Goal: Task Accomplishment & Management: Manage account settings

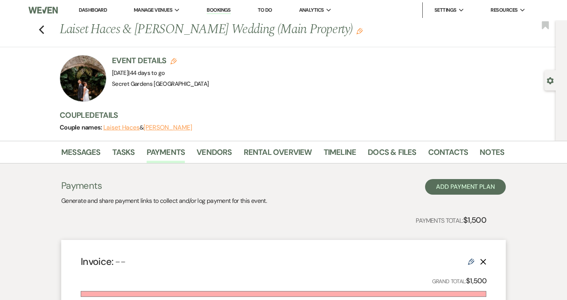
click at [97, 9] on link "Dashboard" at bounding box center [93, 10] width 28 height 7
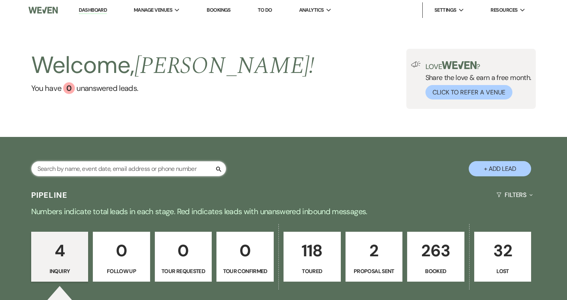
click at [203, 168] on input "text" at bounding box center [128, 168] width 195 height 15
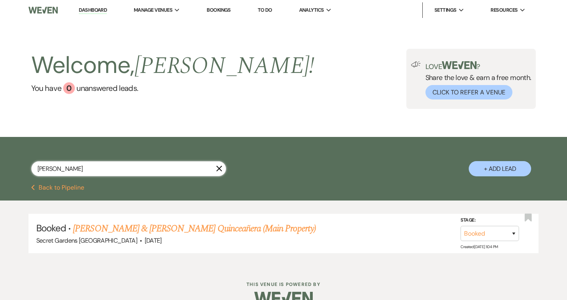
type input "[PERSON_NAME]"
drag, startPoint x: 203, startPoint y: 168, endPoint x: 159, endPoint y: 231, distance: 77.5
click at [159, 231] on link "[PERSON_NAME] & [PERSON_NAME] Quinceañera (Main Property)" at bounding box center [194, 228] width 242 height 14
click at [159, 280] on div at bounding box center [283, 298] width 399 height 37
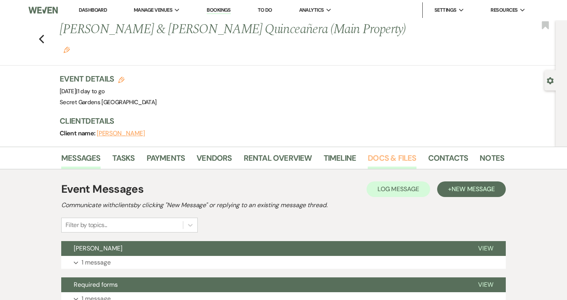
click at [389, 152] on link "Docs & Files" at bounding box center [392, 160] width 48 height 17
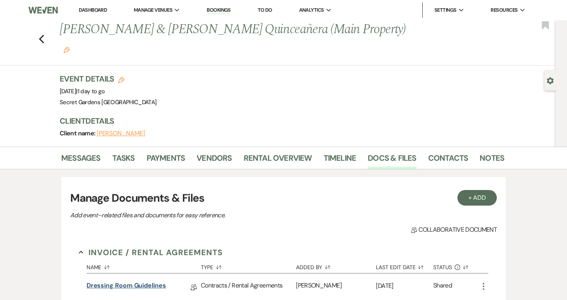
click at [143, 281] on link "Dressing Room Guidelines" at bounding box center [127, 287] width 80 height 12
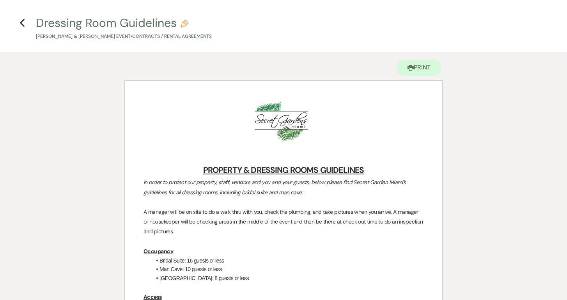
scroll to position [-1, 0]
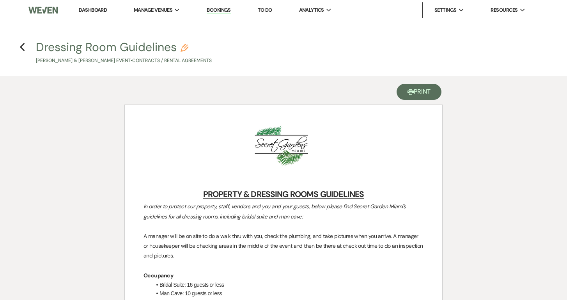
click at [419, 94] on button "Printer Print" at bounding box center [418, 92] width 45 height 16
click at [21, 46] on use "button" at bounding box center [21, 47] width 5 height 9
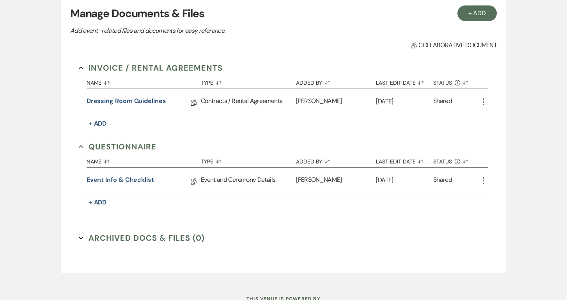
scroll to position [186, 0]
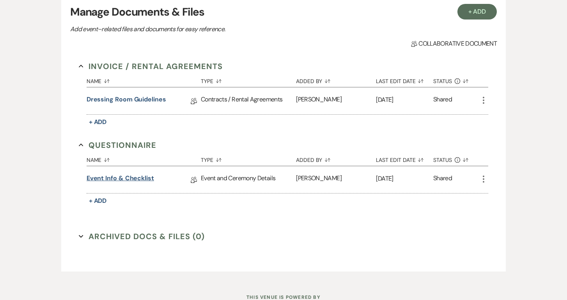
click at [106, 173] on link "Event Info & Checklist" at bounding box center [120, 179] width 67 height 12
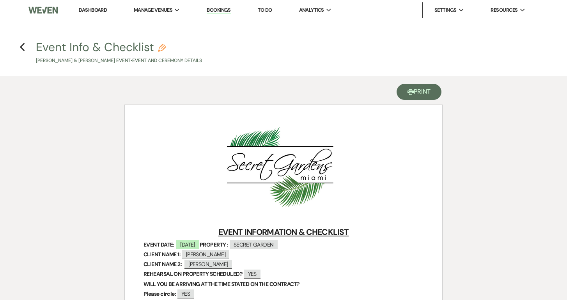
click at [422, 93] on button "Printer Print" at bounding box center [418, 92] width 45 height 16
click at [25, 46] on icon "Previous" at bounding box center [22, 46] width 6 height 9
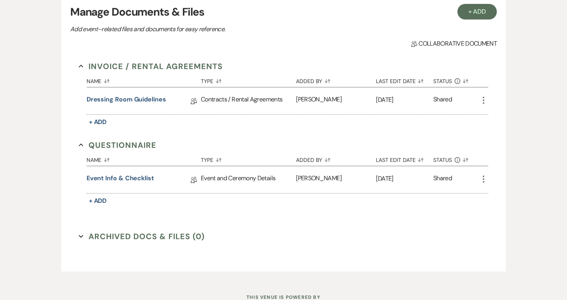
click at [485, 174] on icon "More" at bounding box center [483, 178] width 9 height 9
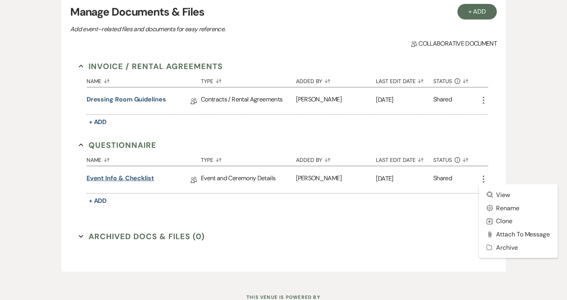
click at [118, 173] on link "Event Info & Checklist" at bounding box center [120, 179] width 67 height 12
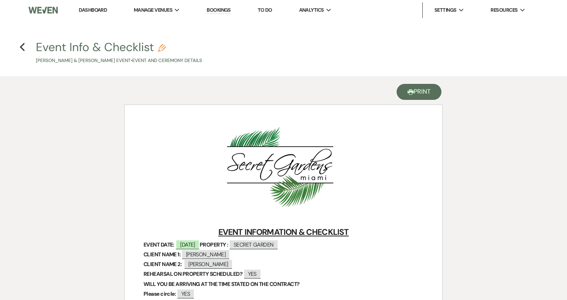
click at [430, 90] on button "Printer Print" at bounding box center [418, 92] width 45 height 16
click at [90, 9] on link "Dashboard" at bounding box center [93, 10] width 28 height 7
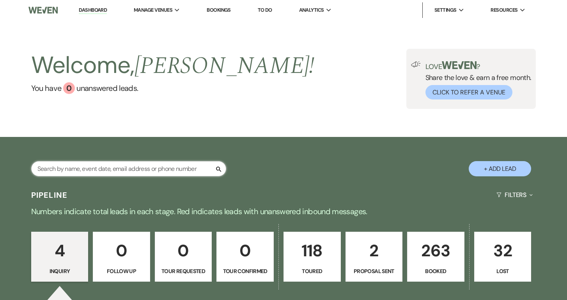
click at [205, 169] on input "text" at bounding box center [128, 168] width 195 height 15
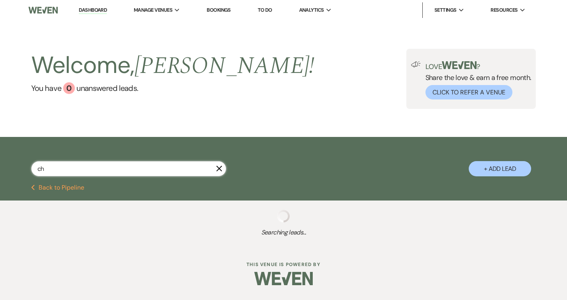
type input "chy"
select select "5"
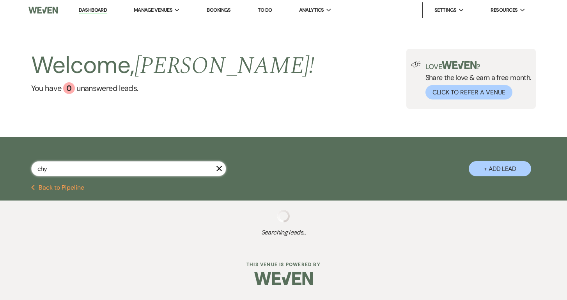
select select "5"
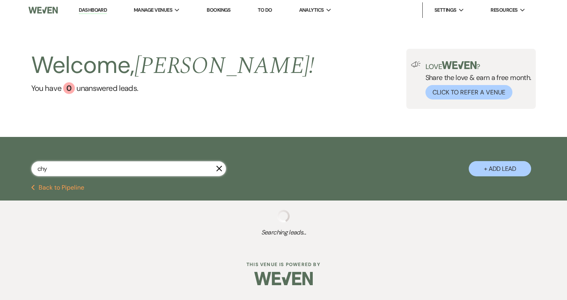
select select "5"
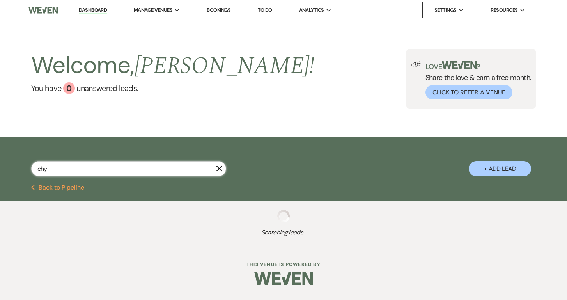
select select "5"
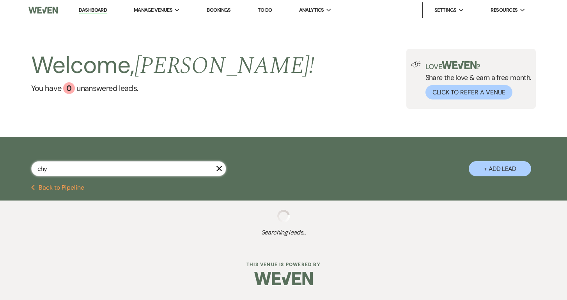
select select "5"
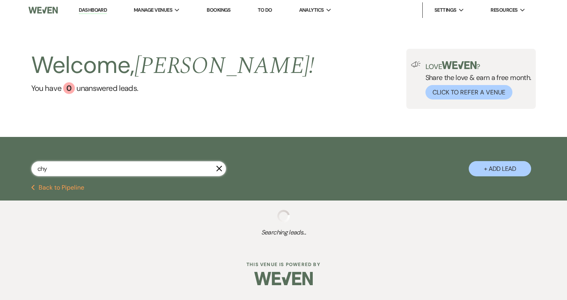
select select "8"
select select "5"
select select "8"
select select "1"
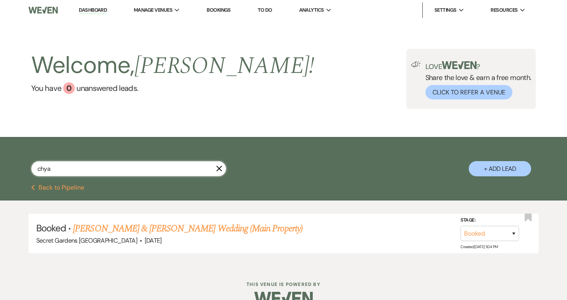
type input "chia"
drag, startPoint x: 205, startPoint y: 169, endPoint x: 134, endPoint y: 229, distance: 93.0
click at [134, 229] on link "[PERSON_NAME] & [PERSON_NAME] Wedding (Main Property)" at bounding box center [188, 228] width 230 height 14
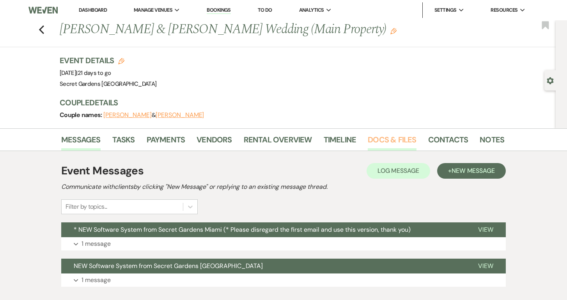
click at [384, 140] on link "Docs & Files" at bounding box center [392, 141] width 48 height 17
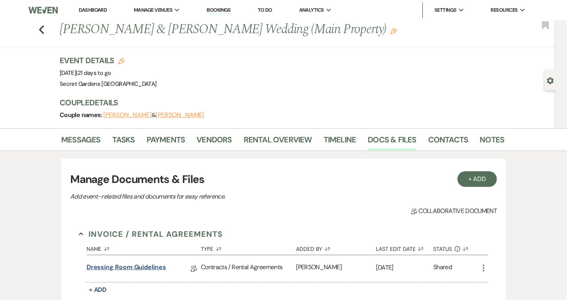
click at [140, 267] on link "Dressing Room Guidelines" at bounding box center [127, 268] width 80 height 12
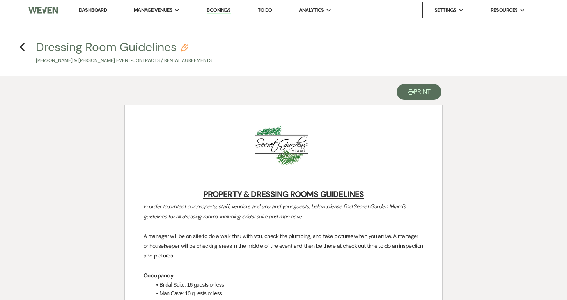
click at [416, 92] on button "Printer Print" at bounding box center [418, 92] width 45 height 16
click at [427, 91] on button "Printer Print" at bounding box center [418, 92] width 45 height 16
click at [22, 47] on icon "Previous" at bounding box center [22, 46] width 6 height 9
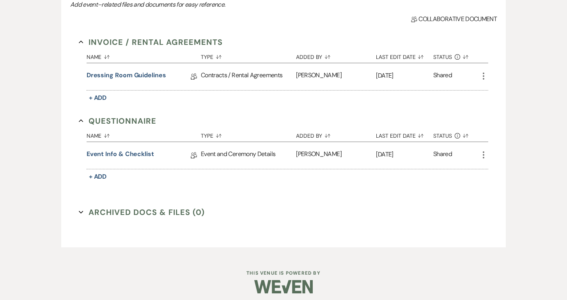
scroll to position [196, 0]
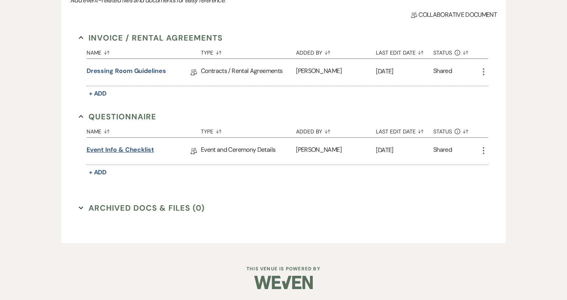
click at [131, 149] on link "Event Info & Checklist" at bounding box center [120, 151] width 67 height 12
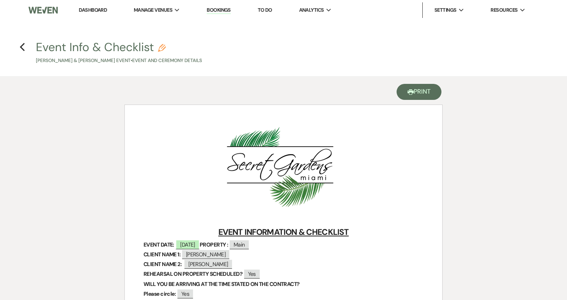
click at [418, 92] on button "Printer Print" at bounding box center [418, 92] width 45 height 16
